Goal: Task Accomplishment & Management: Manage account settings

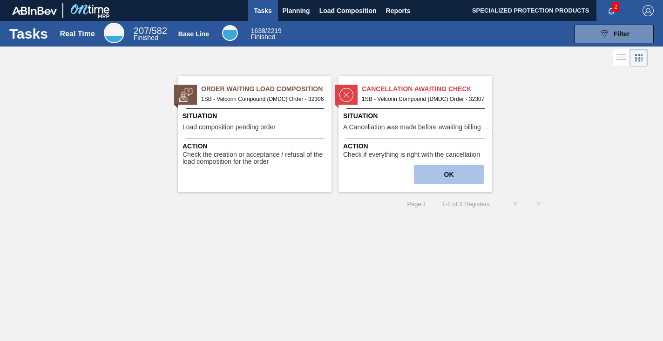
click at [441, 181] on button "OK" at bounding box center [449, 174] width 70 height 19
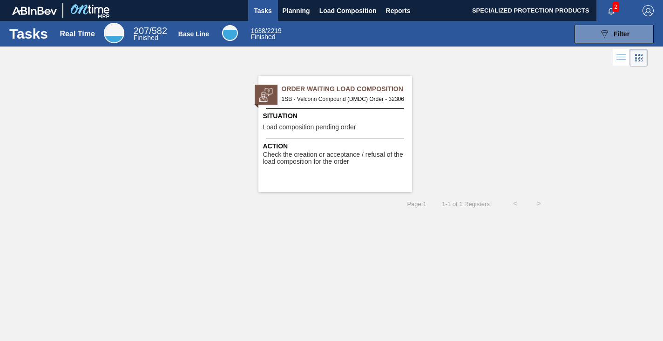
click at [337, 91] on span "Order Waiting Load Composition" at bounding box center [347, 89] width 130 height 10
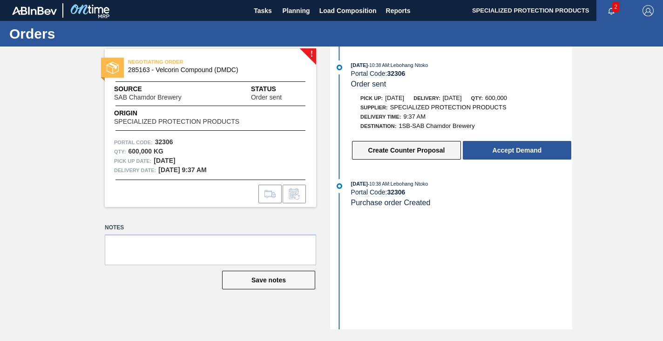
click at [425, 152] on button "Create Counter Proposal" at bounding box center [406, 150] width 109 height 19
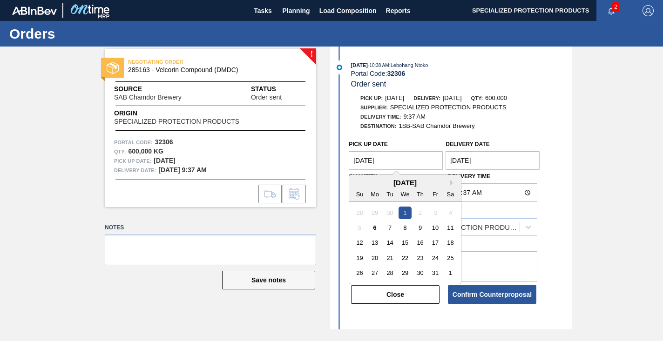
click at [368, 164] on Date "[DATE]" at bounding box center [396, 160] width 94 height 19
click at [405, 228] on div "8" at bounding box center [405, 228] width 13 height 13
type Date "[DATE]"
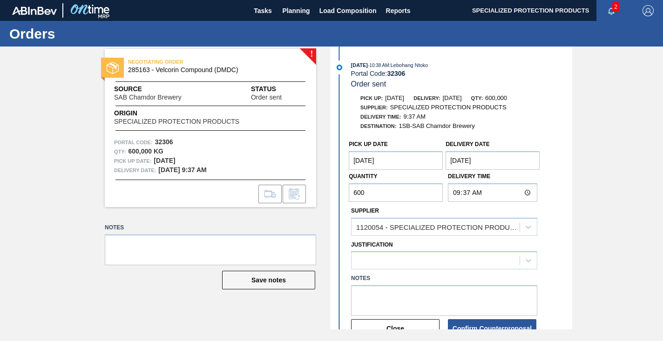
click at [463, 162] on Date "[DATE]" at bounding box center [493, 160] width 94 height 19
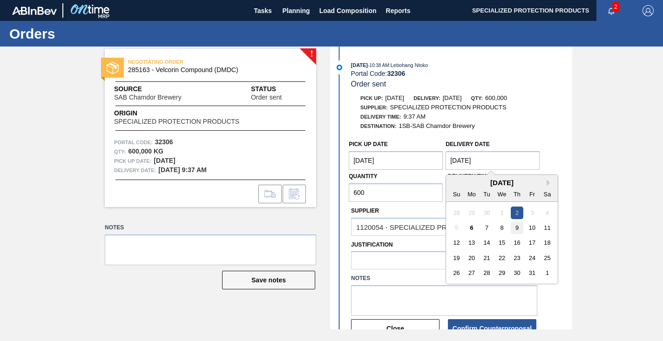
click at [518, 233] on div "9" at bounding box center [517, 228] width 13 height 13
type Date "[DATE]"
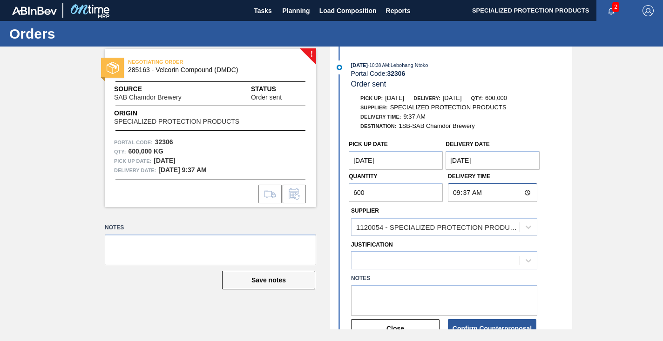
click at [480, 193] on input "09:37:00" at bounding box center [492, 192] width 89 height 19
click at [477, 195] on input "09:37:00" at bounding box center [492, 192] width 89 height 19
click at [471, 194] on input "11:37" at bounding box center [492, 192] width 89 height 19
type input "11:30"
click at [552, 199] on div "Pick up Date [DATE] Delivery Date [DATE] Quantity 600 Delivery Time 11:30 Suppl…" at bounding box center [452, 236] width 240 height 203
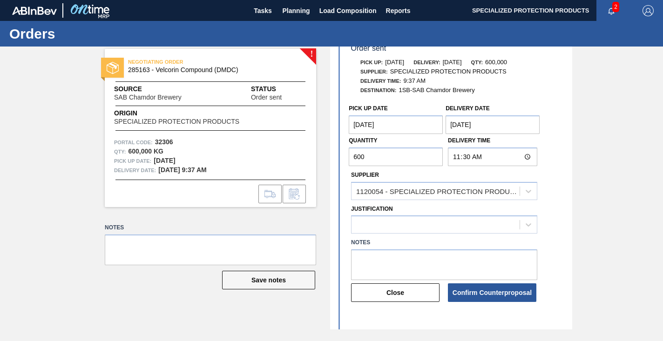
scroll to position [40, 0]
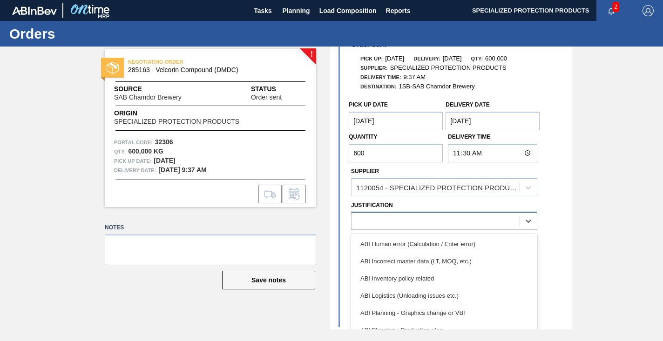
click at [470, 221] on div at bounding box center [435, 222] width 168 height 14
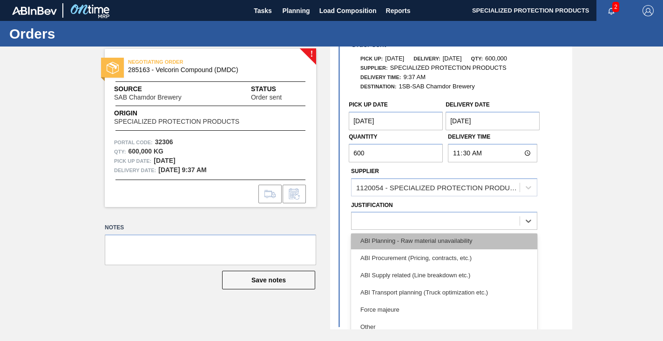
scroll to position [111, 0]
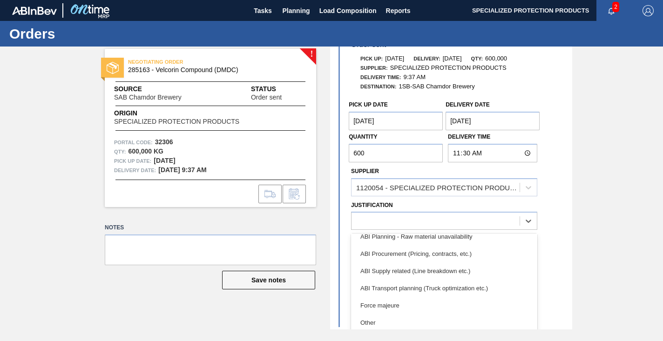
click at [583, 230] on div "! NEGOTIATING ORDER 285163 - Velcorin Compound (DMDC) Source SAB Chamdor Brewer…" at bounding box center [331, 188] width 663 height 283
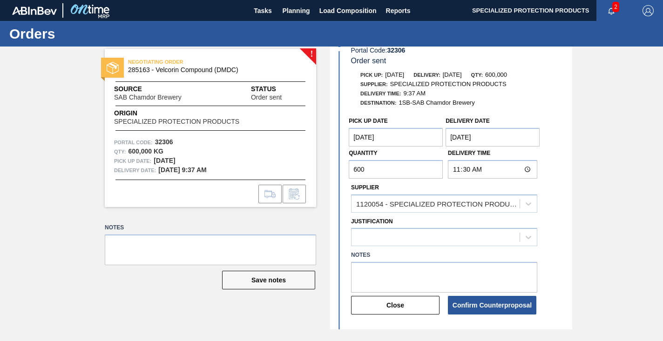
scroll to position [24, 0]
click at [483, 307] on button "Confirm Counterproposal" at bounding box center [492, 304] width 88 height 19
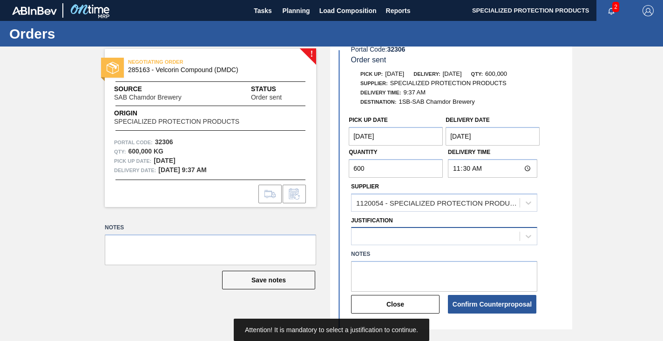
click at [412, 236] on div at bounding box center [435, 237] width 168 height 14
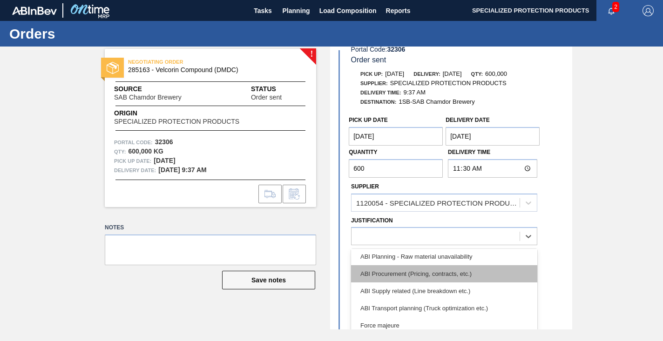
scroll to position [107, 0]
click at [441, 271] on div "ABI Procurement (Pricing, contracts, etc.)" at bounding box center [444, 272] width 186 height 17
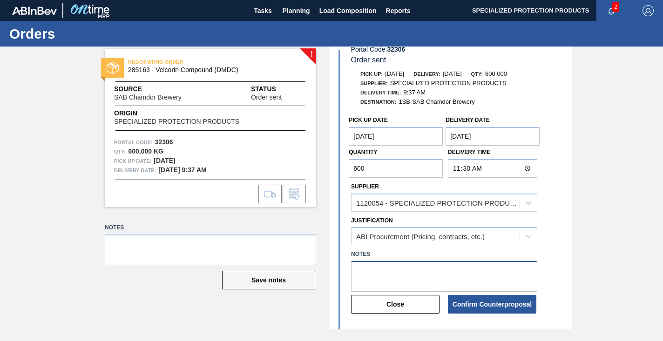
click at [433, 272] on textarea at bounding box center [444, 276] width 186 height 31
type textarea "P"
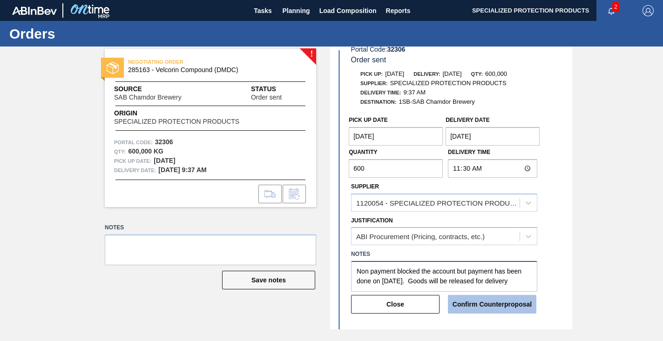
type textarea "Non payment blocked the account but payment has been done on [DATE]. Goods will…"
click at [491, 307] on button "Confirm Counterproposal" at bounding box center [492, 304] width 88 height 19
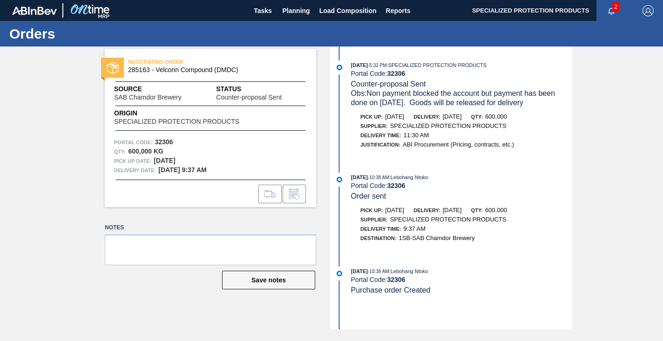
scroll to position [0, 0]
click at [614, 10] on span "2" at bounding box center [615, 7] width 7 height 10
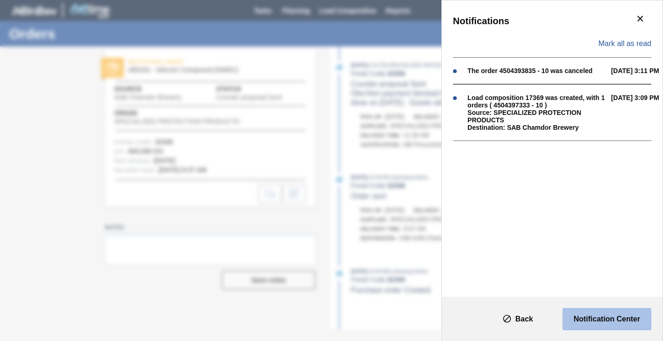
click at [0, 0] on slot "Notification Center" at bounding box center [0, 0] width 0 height 0
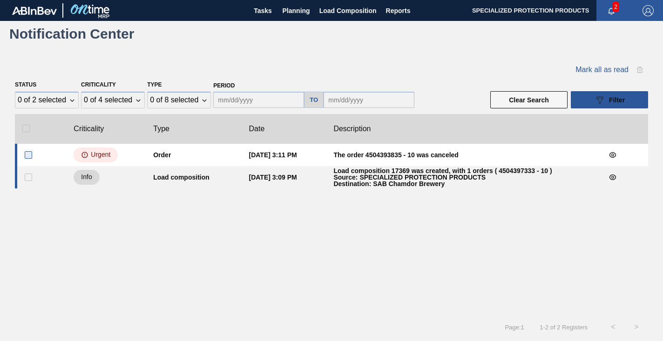
click at [27, 156] on input "checkbox" at bounding box center [28, 154] width 7 height 7
checkbox input "true"
click at [28, 176] on input "checkbox" at bounding box center [28, 177] width 7 height 7
checkbox input "true"
click at [605, 71] on span "[PERSON_NAME] as read / unread" at bounding box center [570, 70] width 118 height 8
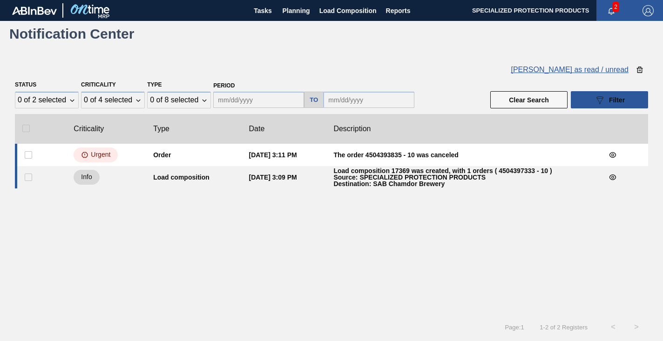
checkbox input "false"
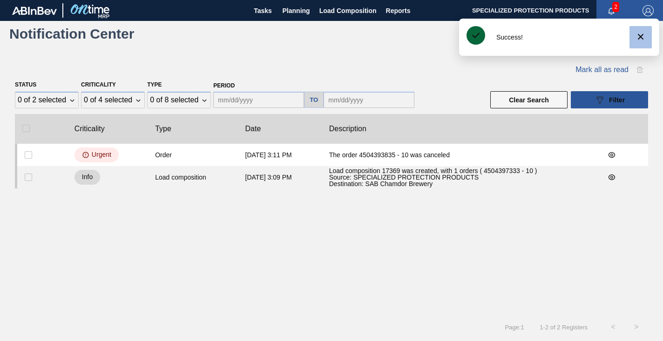
click at [641, 37] on icon "botão de ícone" at bounding box center [641, 37] width 6 height 6
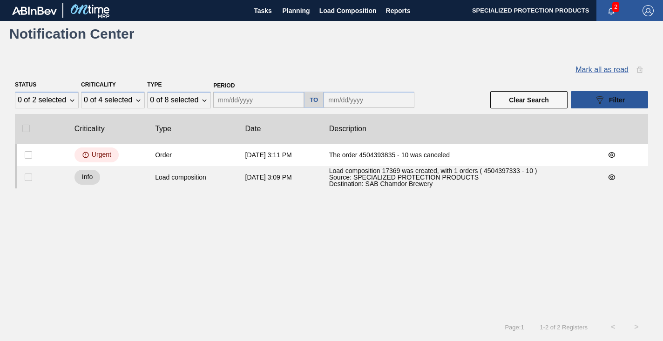
click at [590, 71] on span "Mark all as read" at bounding box center [601, 70] width 53 height 8
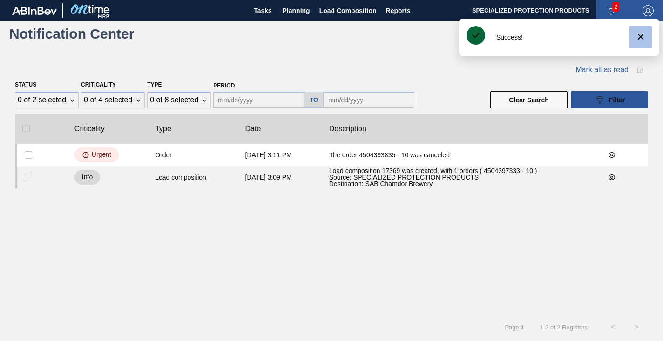
click at [640, 37] on icon "botão de ícone" at bounding box center [640, 36] width 11 height 11
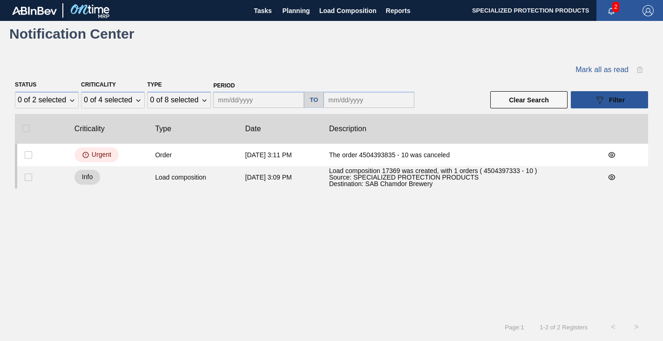
click at [361, 279] on div "Criticality Type Date Description Order [DATE] 3:11 PM The order 4504393835 - 1…" at bounding box center [331, 212] width 633 height 197
click at [257, 14] on span "Tasks" at bounding box center [263, 10] width 20 height 11
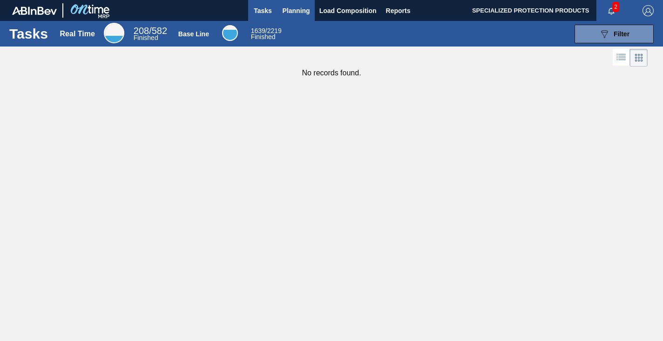
click at [300, 9] on span "Planning" at bounding box center [296, 10] width 27 height 11
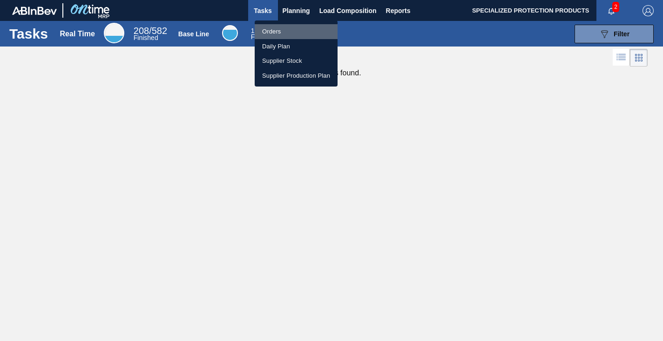
click at [274, 32] on li "Orders" at bounding box center [296, 31] width 83 height 15
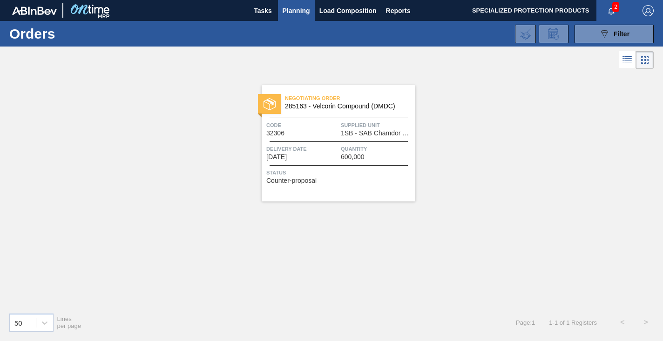
click at [320, 104] on span "285163 - Velcorin Compound (DMDC)" at bounding box center [346, 106] width 123 height 7
